Goal: Task Accomplishment & Management: Manage account settings

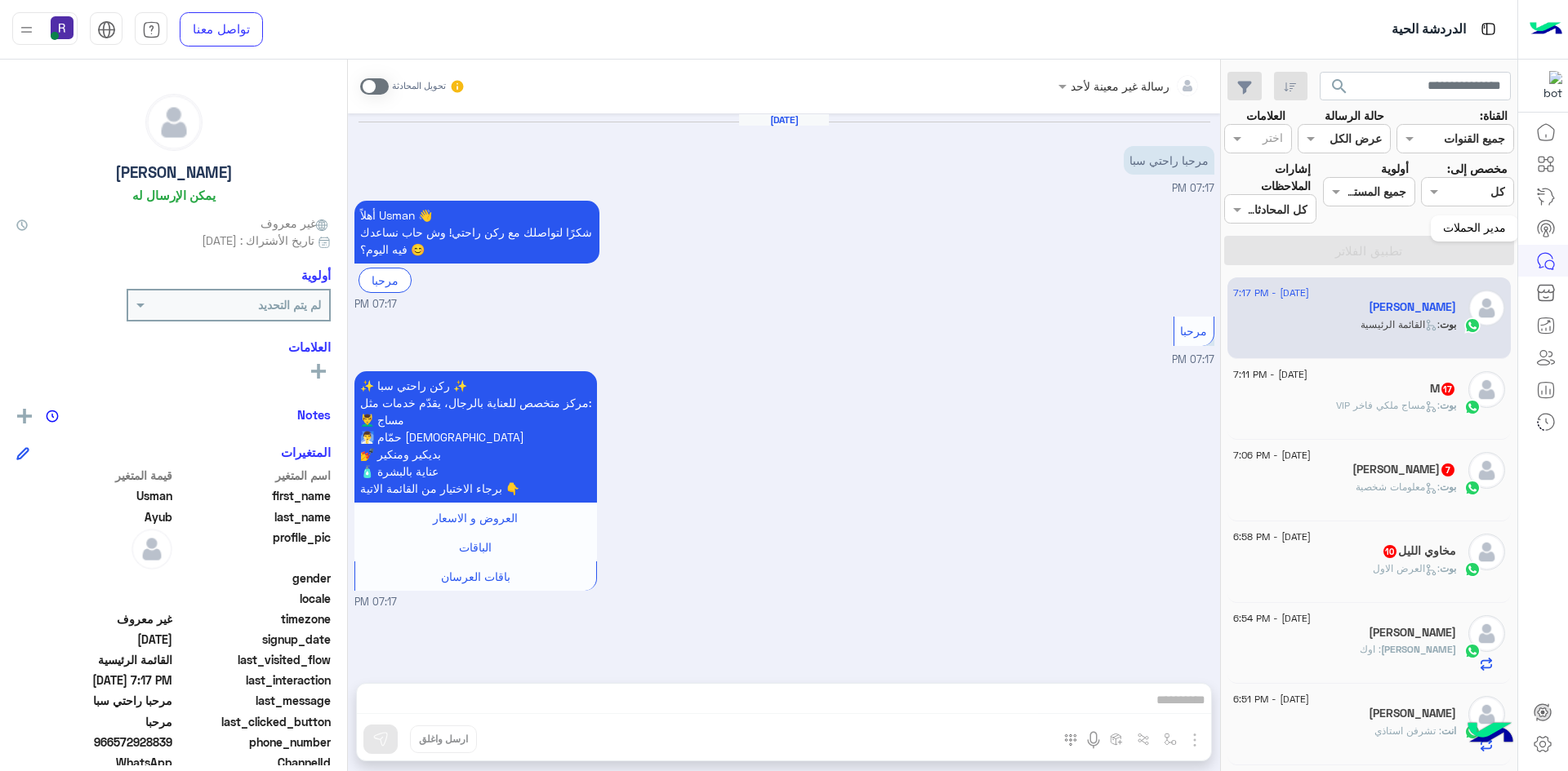
click at [1543, 235] on icon at bounding box center [1545, 232] width 5 height 6
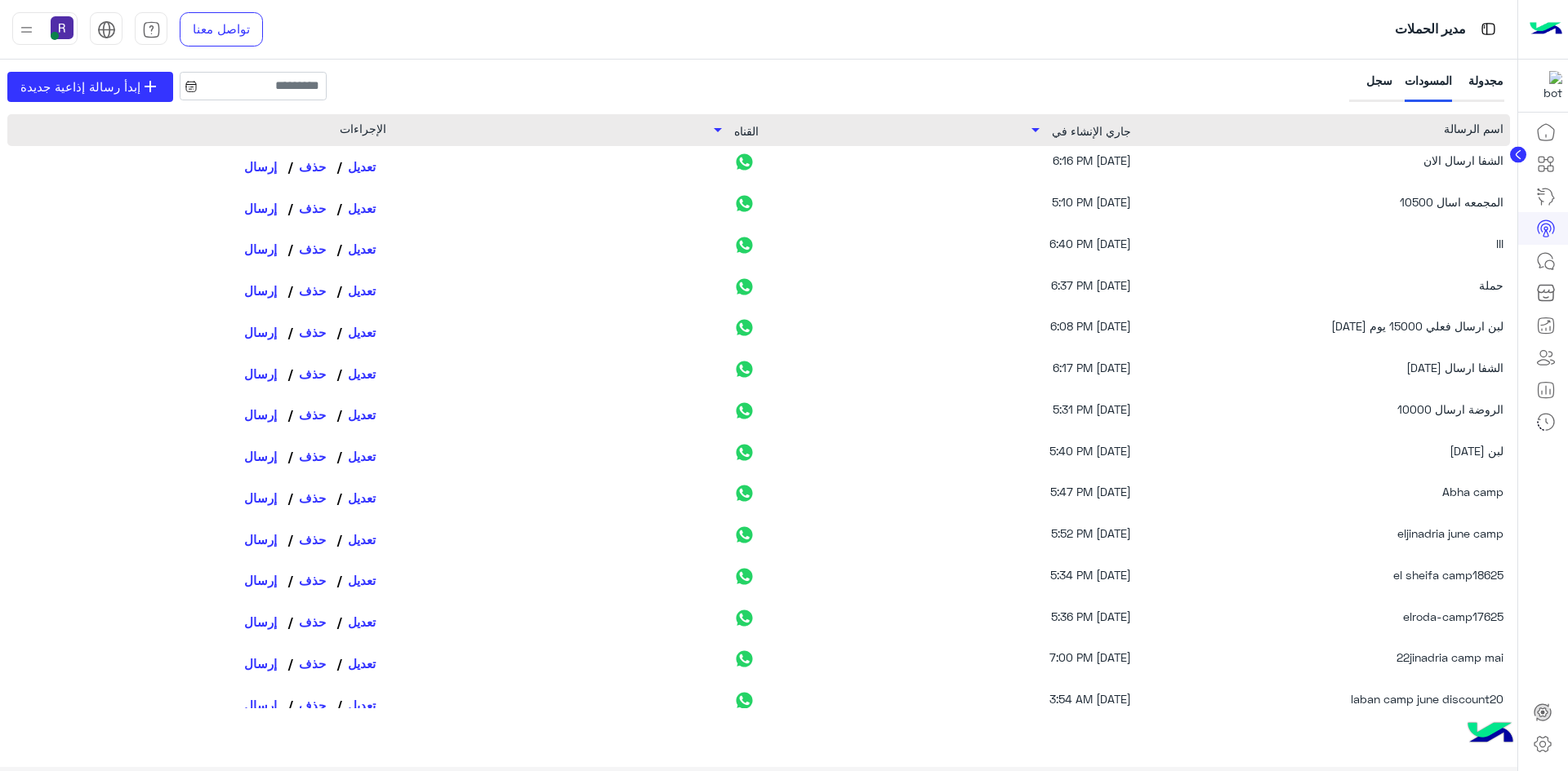
click at [1370, 82] on div "سجل" at bounding box center [1372, 86] width 40 height 30
click at [1377, 76] on div "سجل" at bounding box center [1372, 86] width 40 height 30
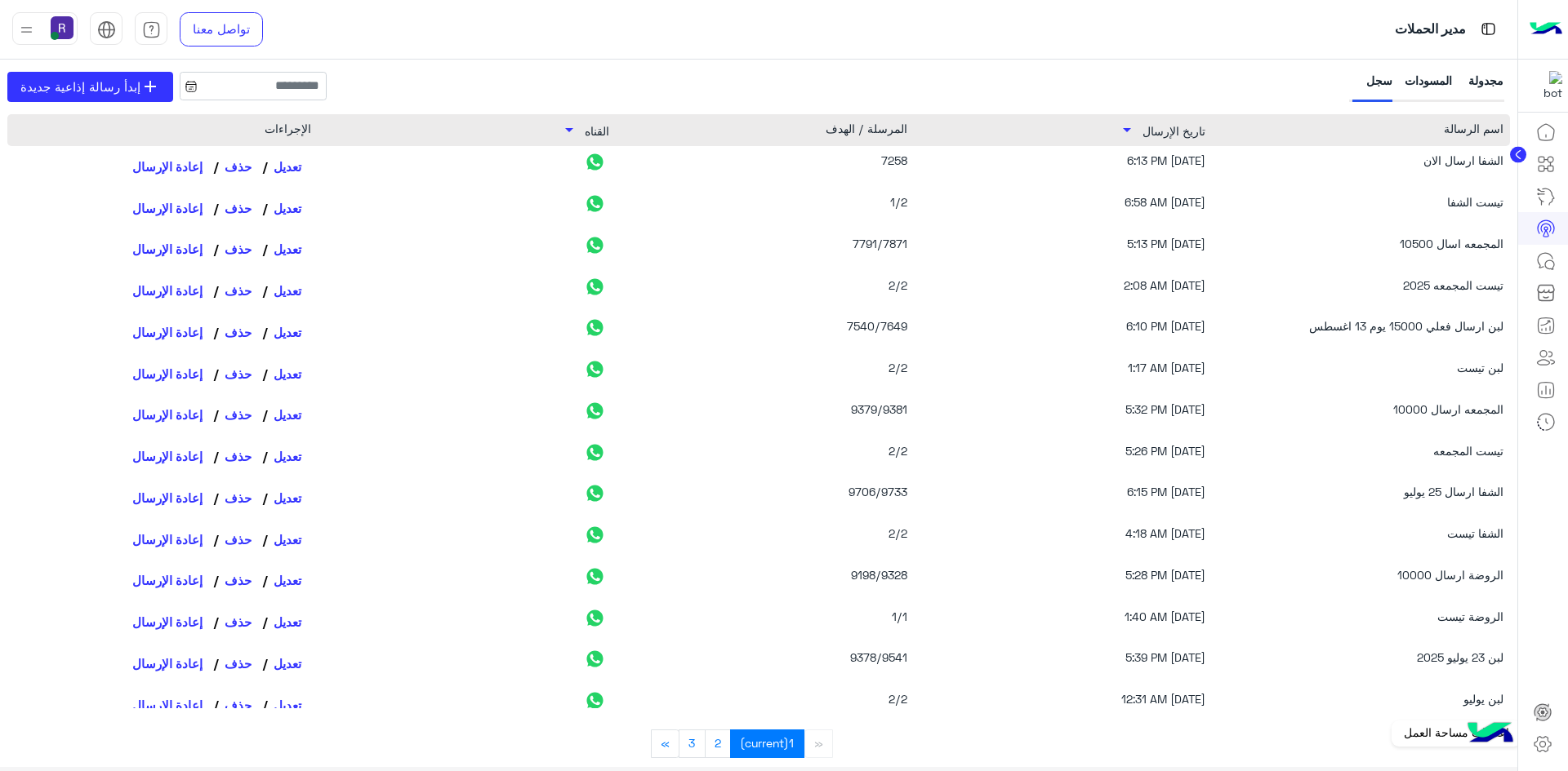
click at [1540, 746] on icon at bounding box center [1543, 745] width 5 height 5
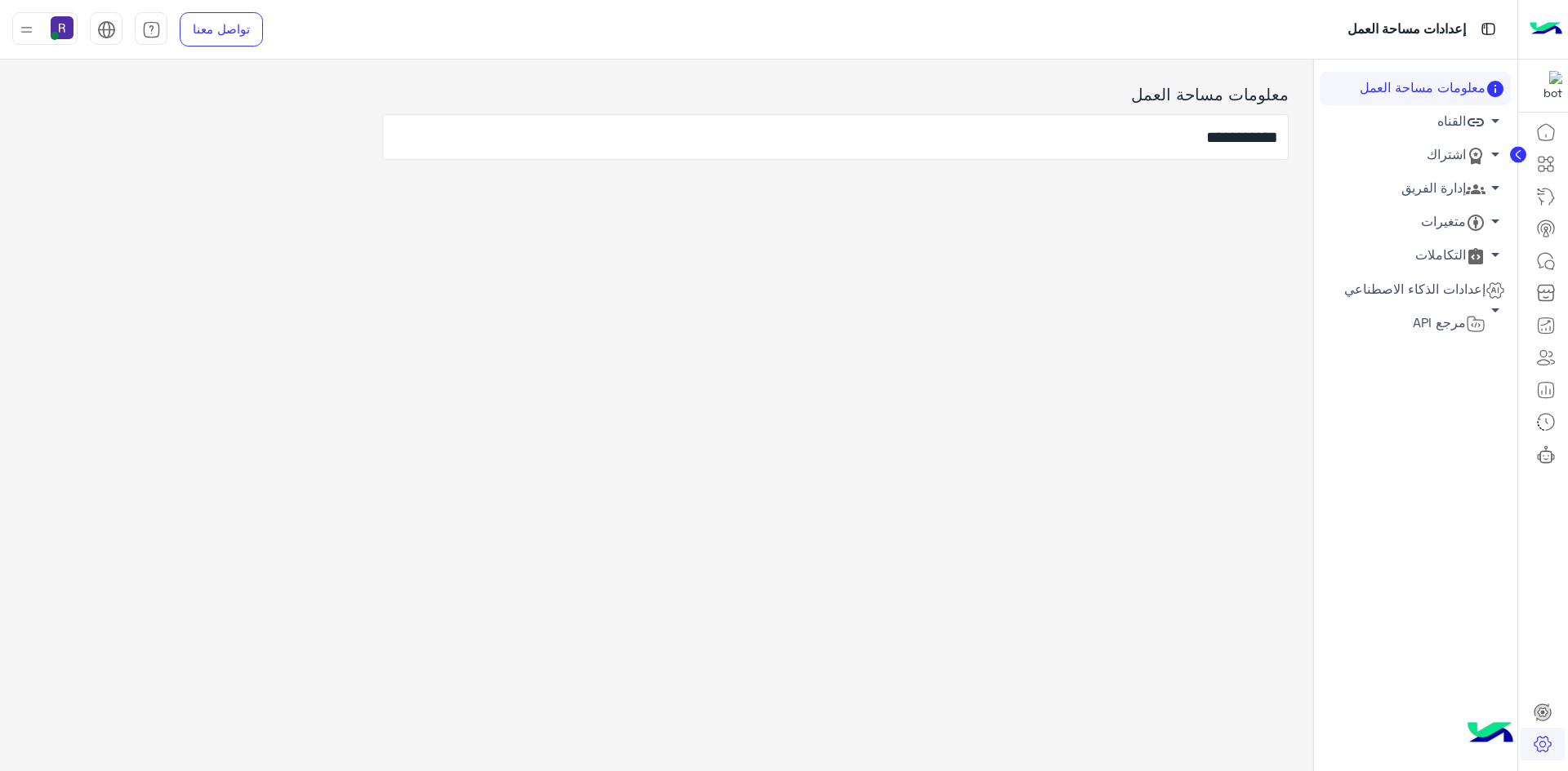
click at [1463, 151] on link "اشتراك arrow_drop_down" at bounding box center [1414, 155] width 191 height 34
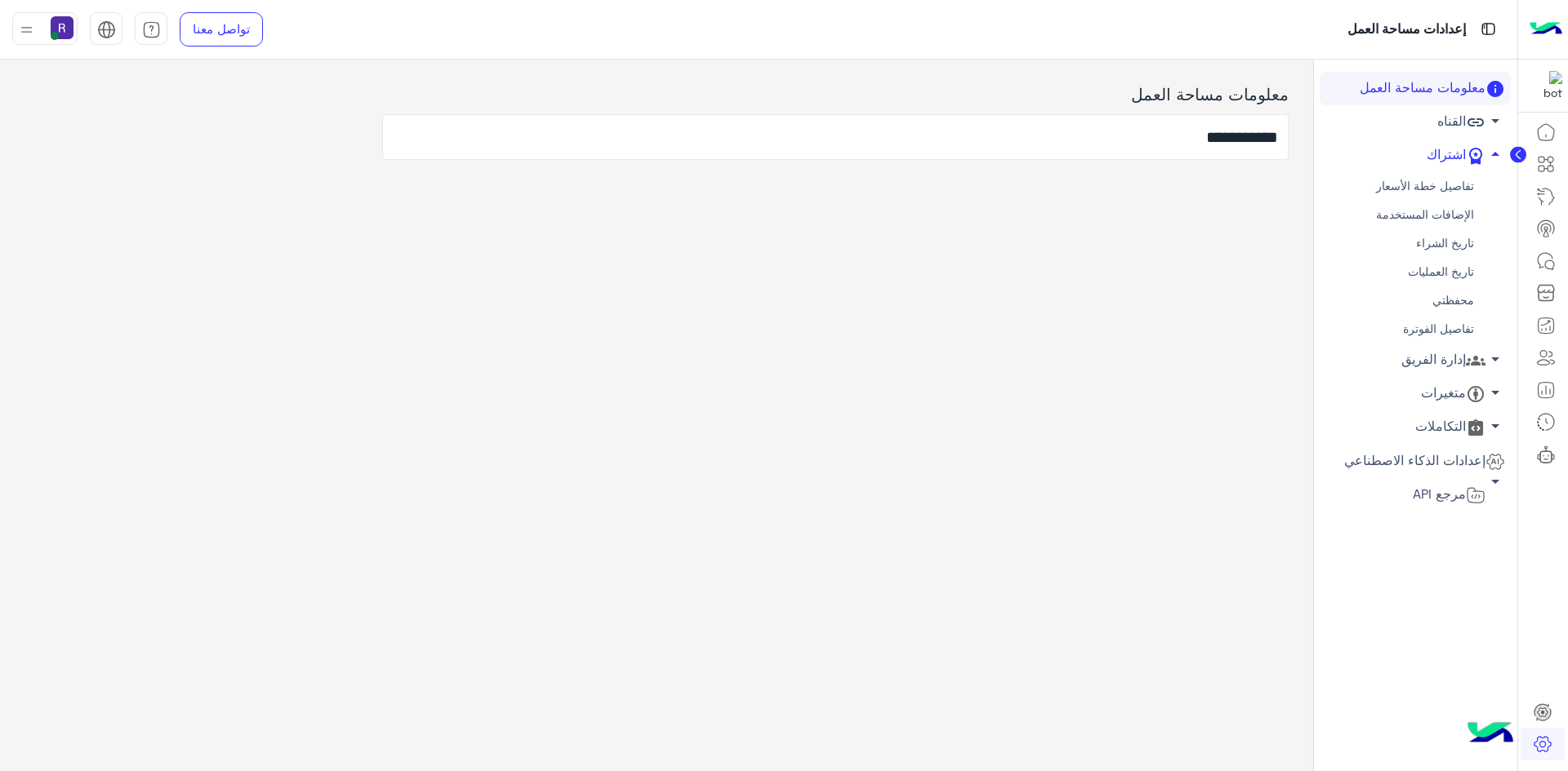
click at [1448, 302] on link "محفظتي" at bounding box center [1414, 300] width 191 height 28
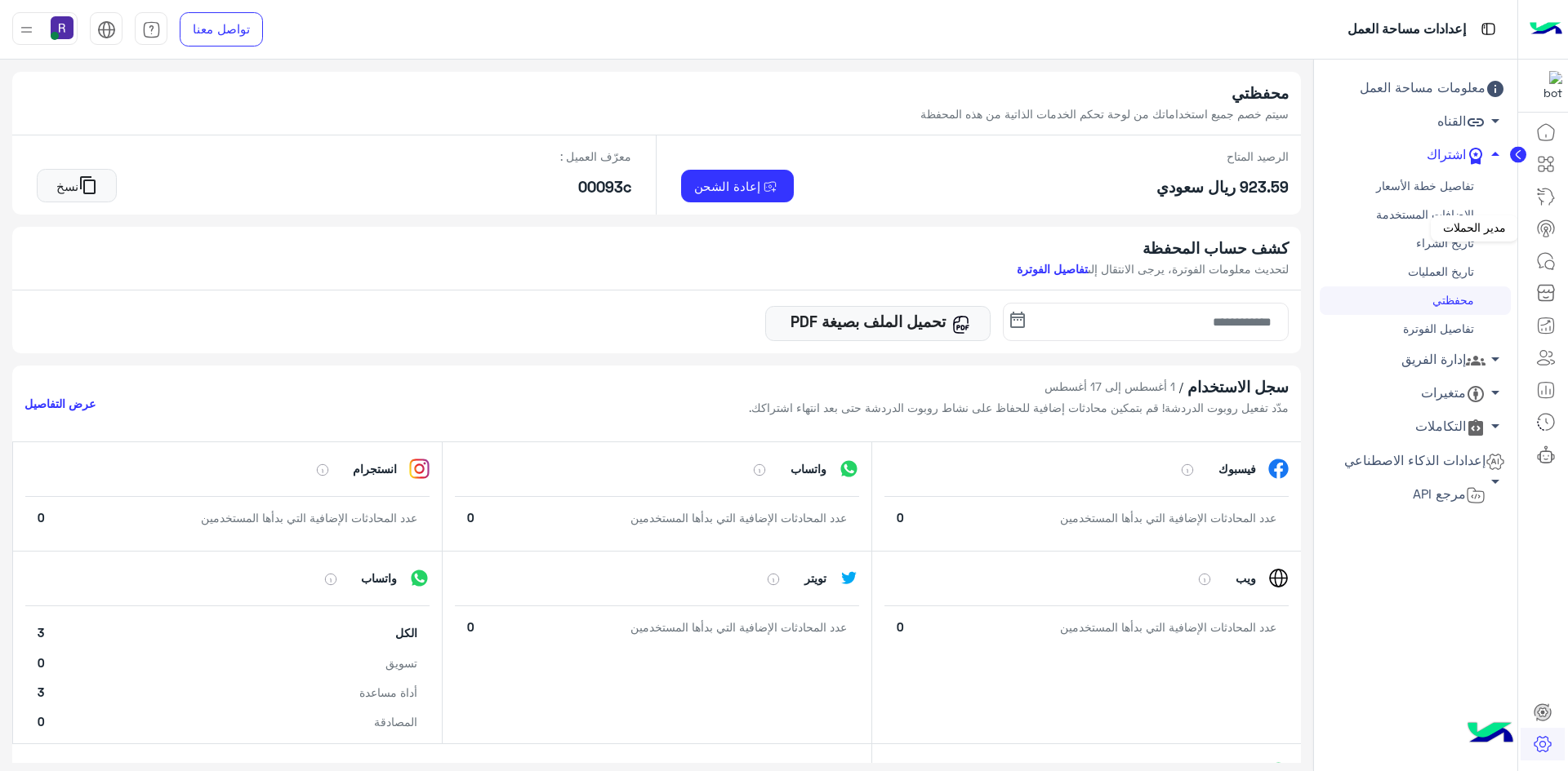
click at [1544, 224] on icon at bounding box center [1545, 227] width 10 height 8
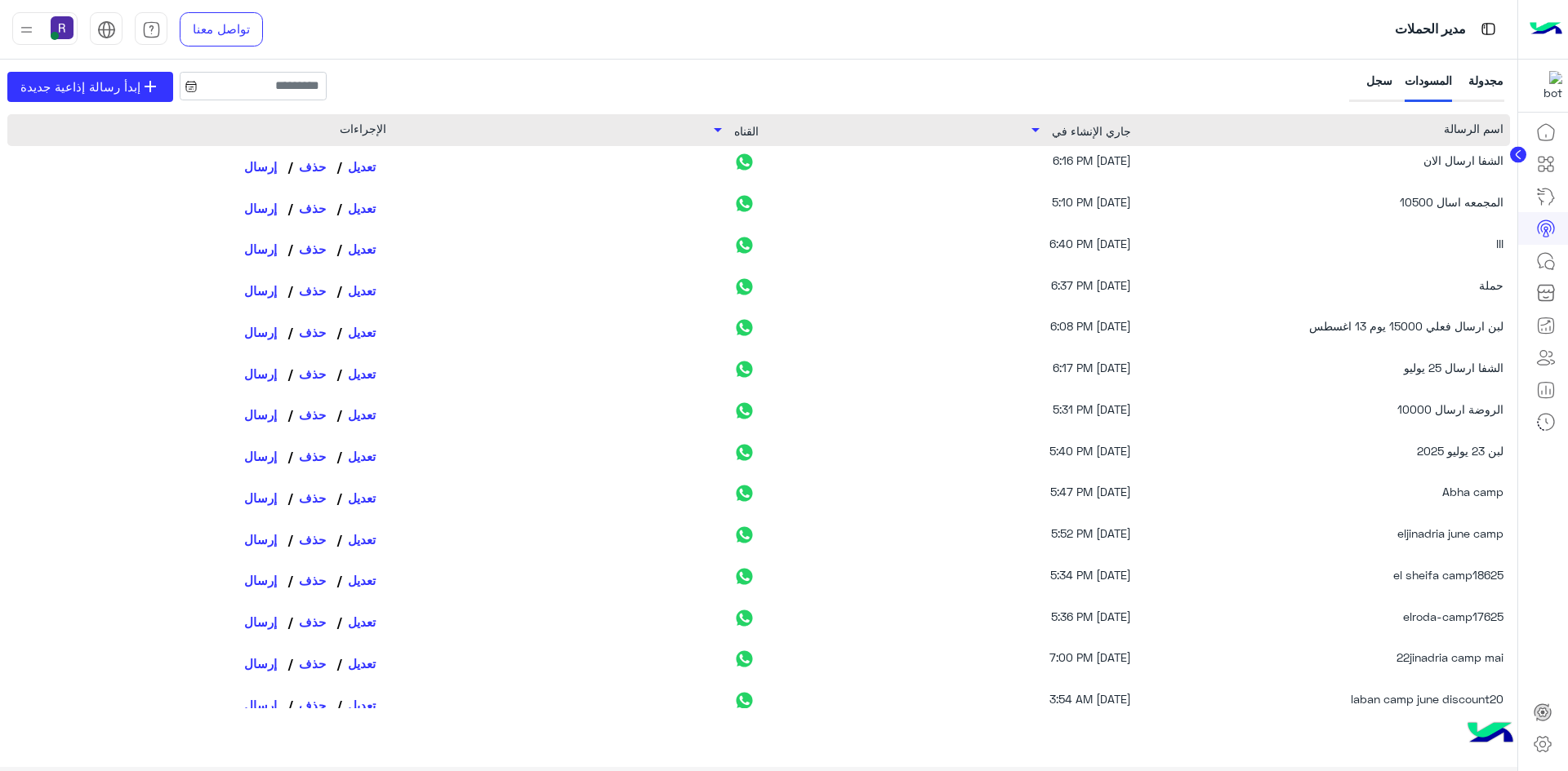
click at [1364, 74] on div "سجل" at bounding box center [1372, 86] width 40 height 30
click at [1384, 79] on div "سجل" at bounding box center [1372, 86] width 40 height 30
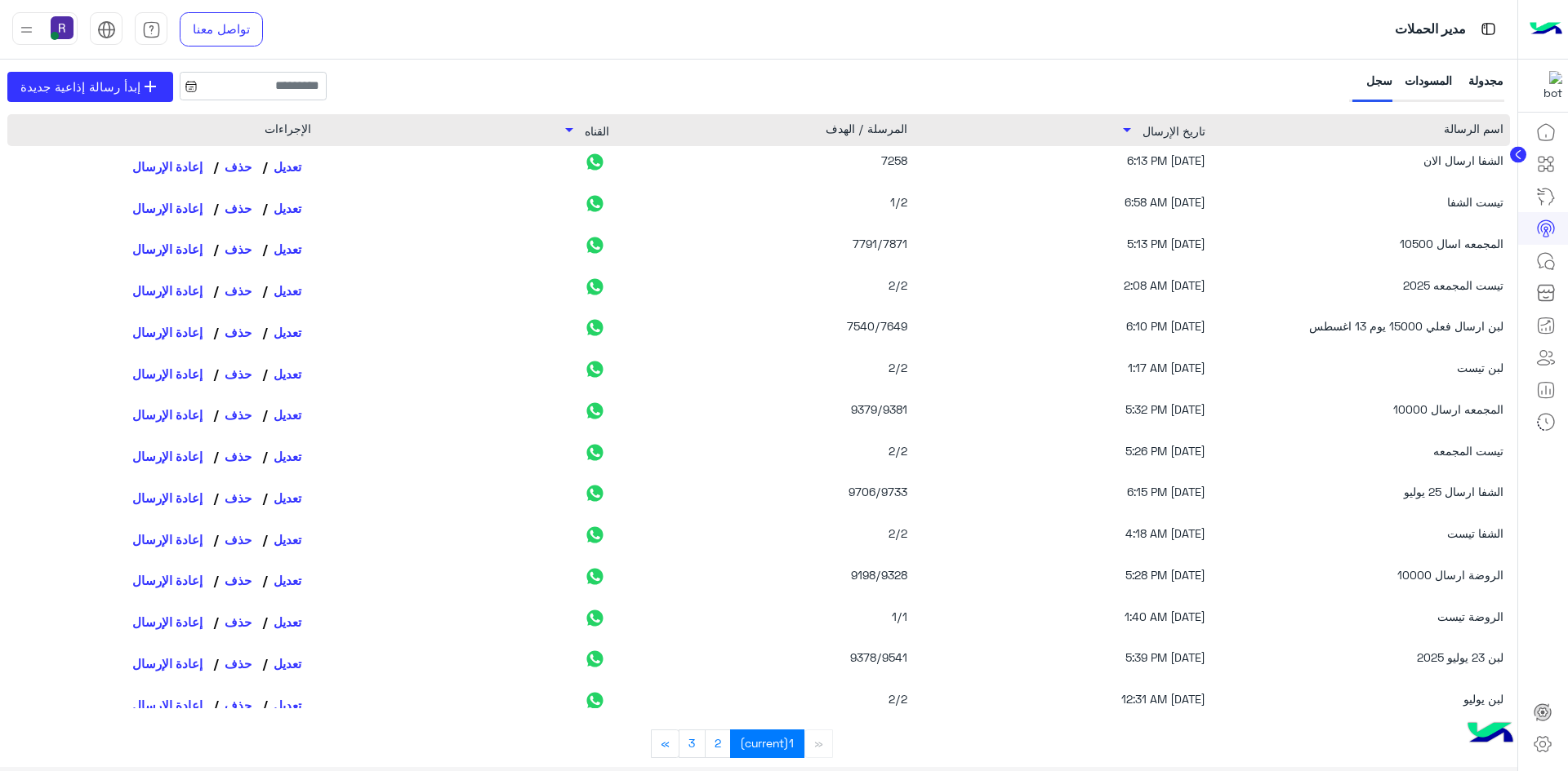
click at [1483, 84] on div "مجدولة" at bounding box center [1484, 86] width 40 height 30
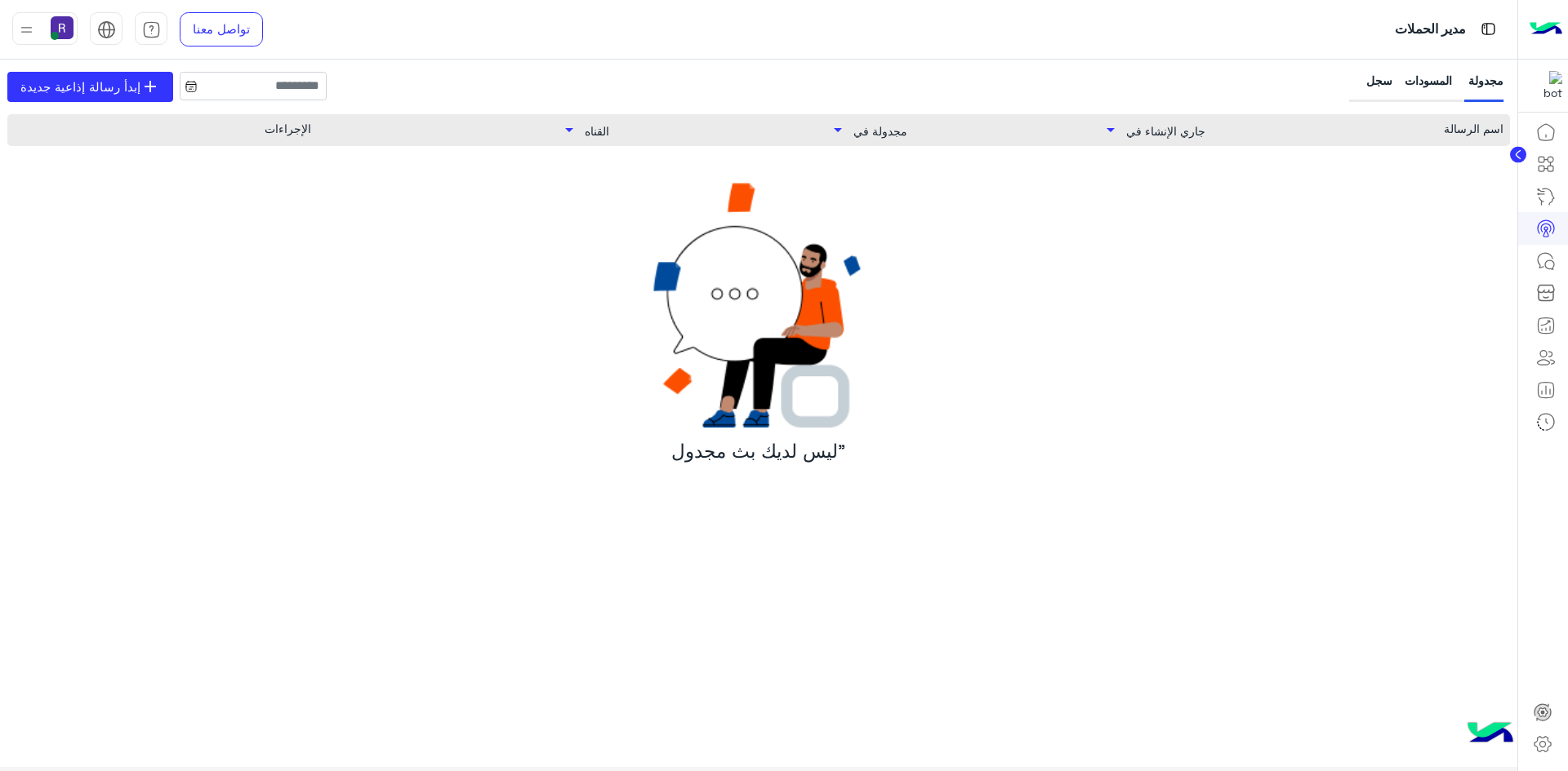
click at [1374, 85] on div "سجل" at bounding box center [1372, 86] width 40 height 30
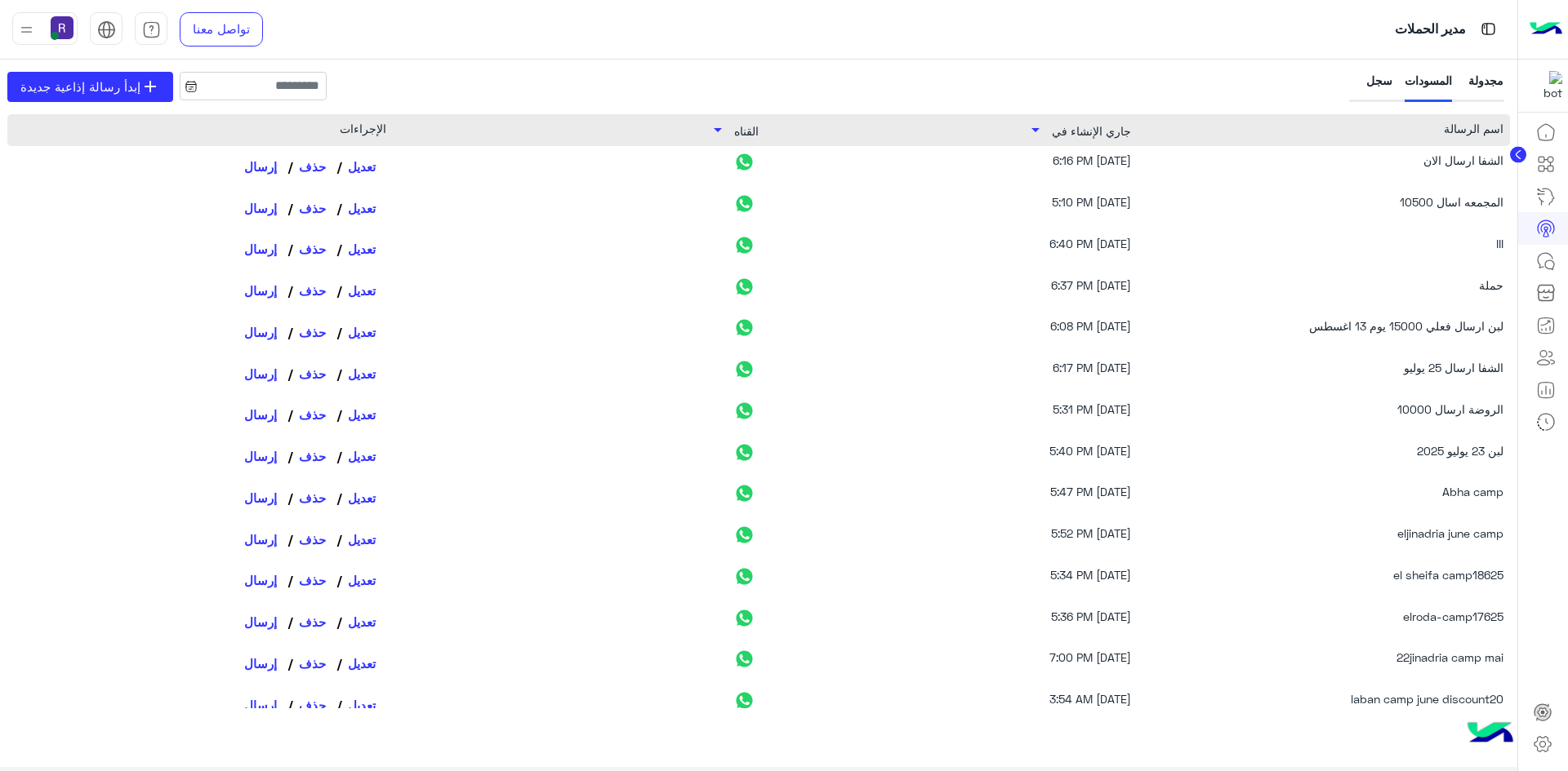
click at [1359, 73] on div "سجل" at bounding box center [1372, 86] width 40 height 30
